Goal: Transaction & Acquisition: Download file/media

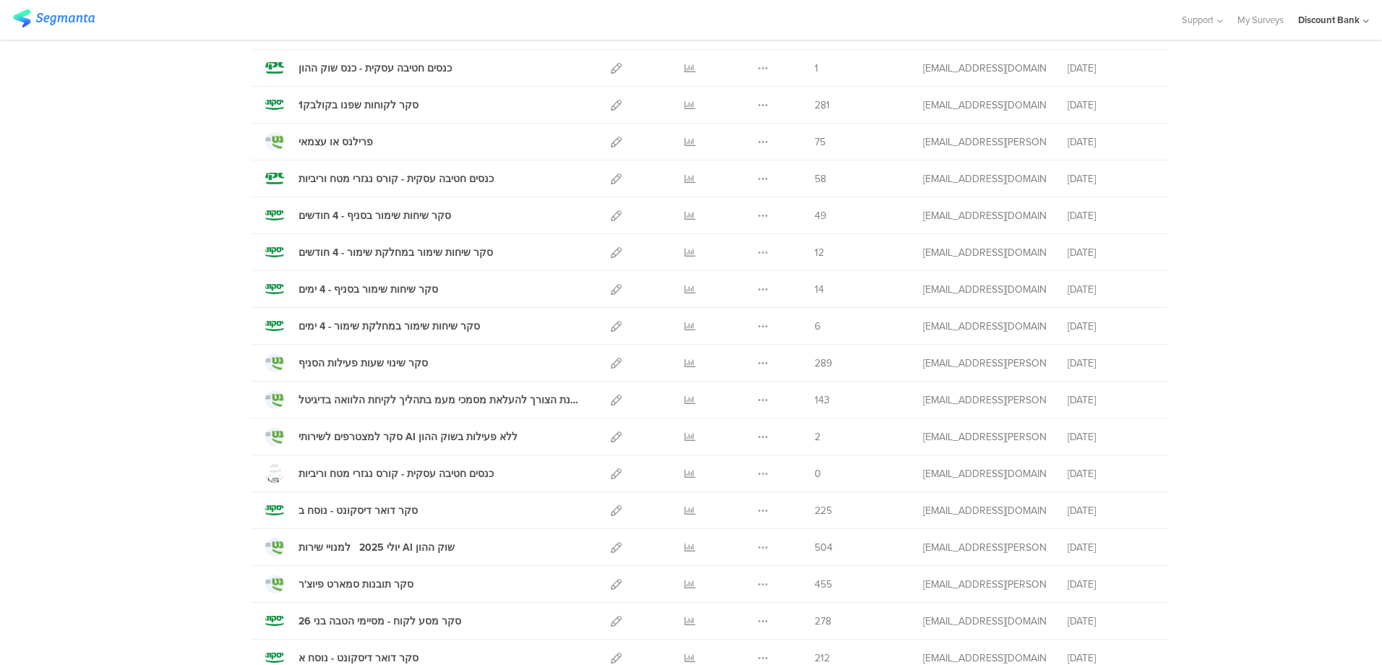
scroll to position [289, 0]
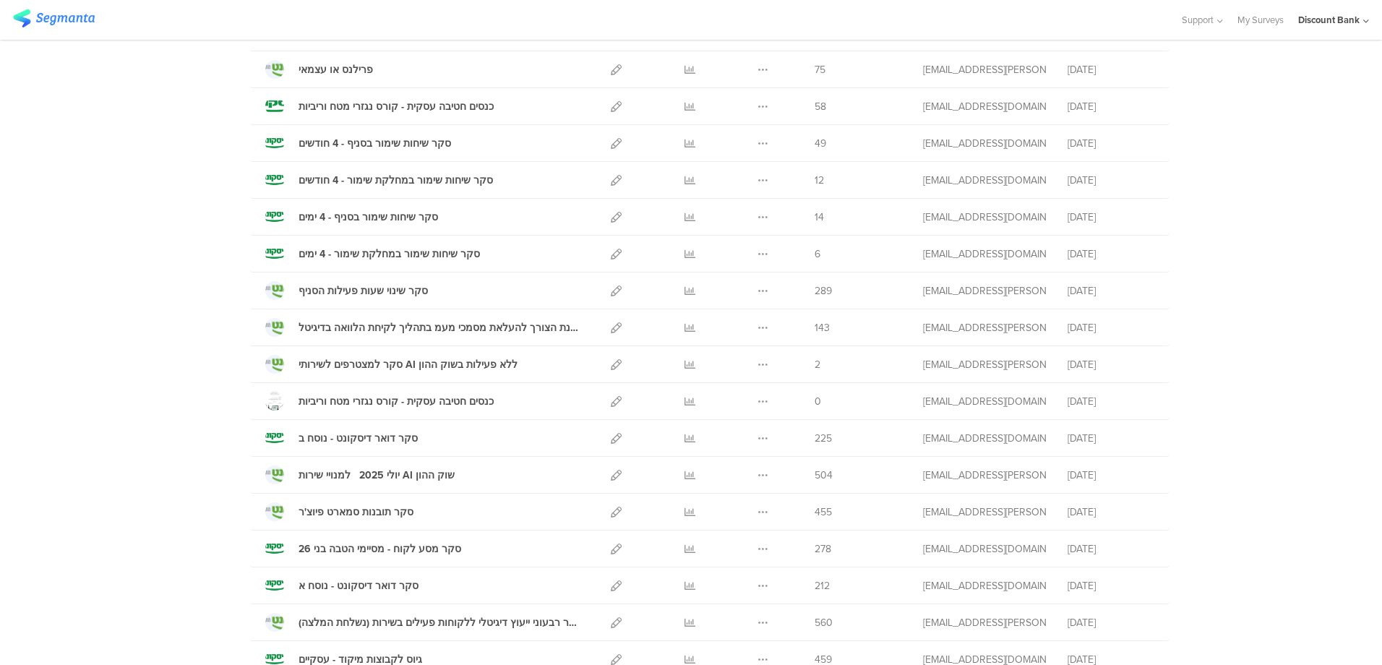
click at [685, 549] on icon at bounding box center [690, 549] width 11 height 11
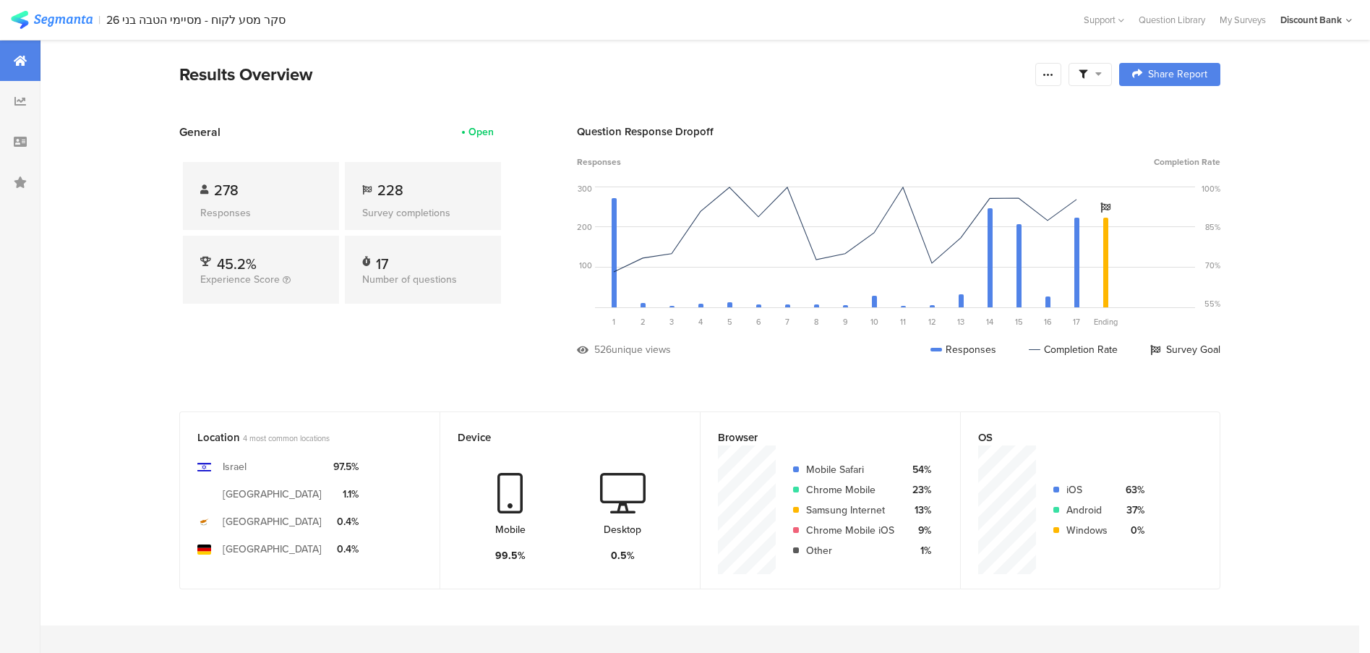
click at [1061, 80] on div at bounding box center [1048, 74] width 26 height 23
click at [910, 220] on span "Export Results" at bounding box center [898, 220] width 65 height 15
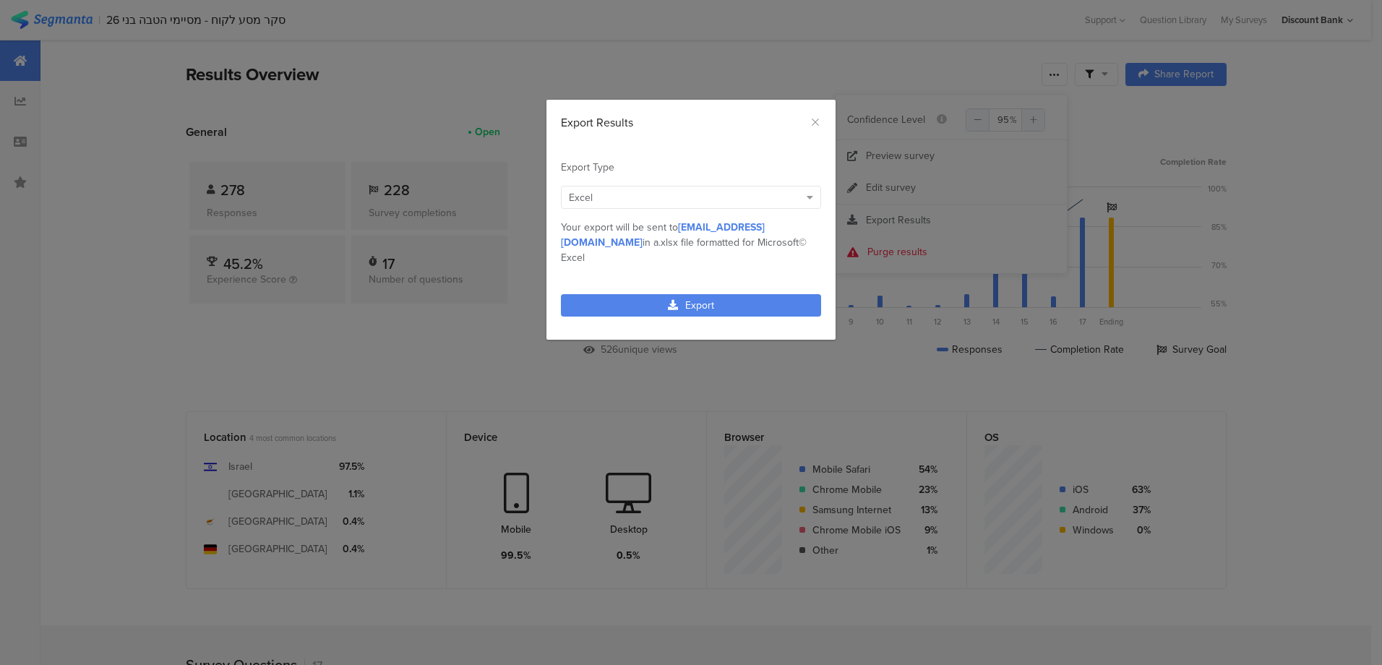
click at [780, 294] on link "Export" at bounding box center [691, 305] width 260 height 22
